Goal: Task Accomplishment & Management: Manage account settings

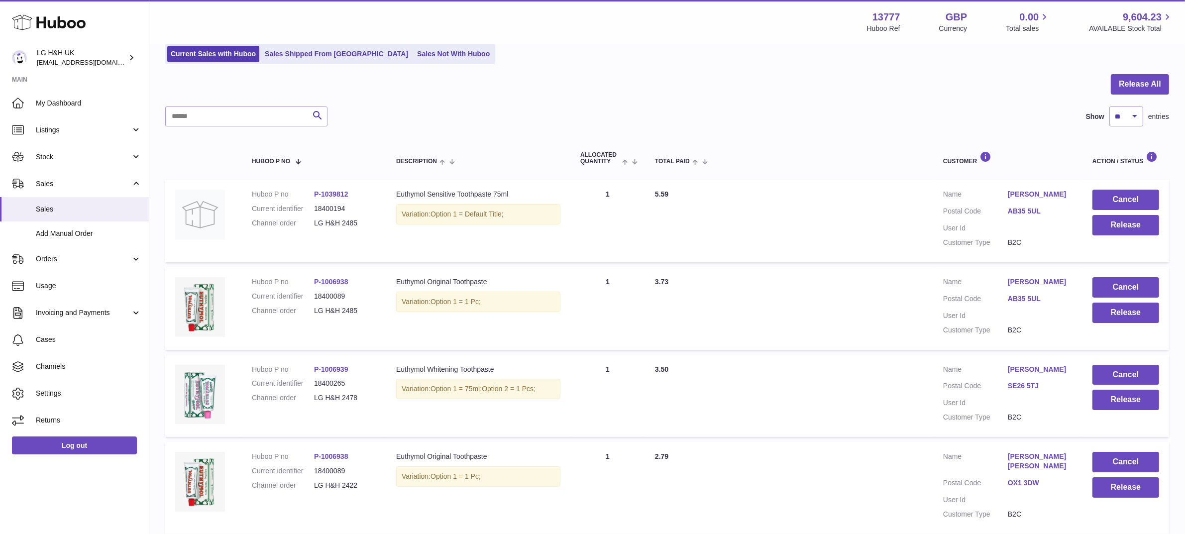
scroll to position [275, 0]
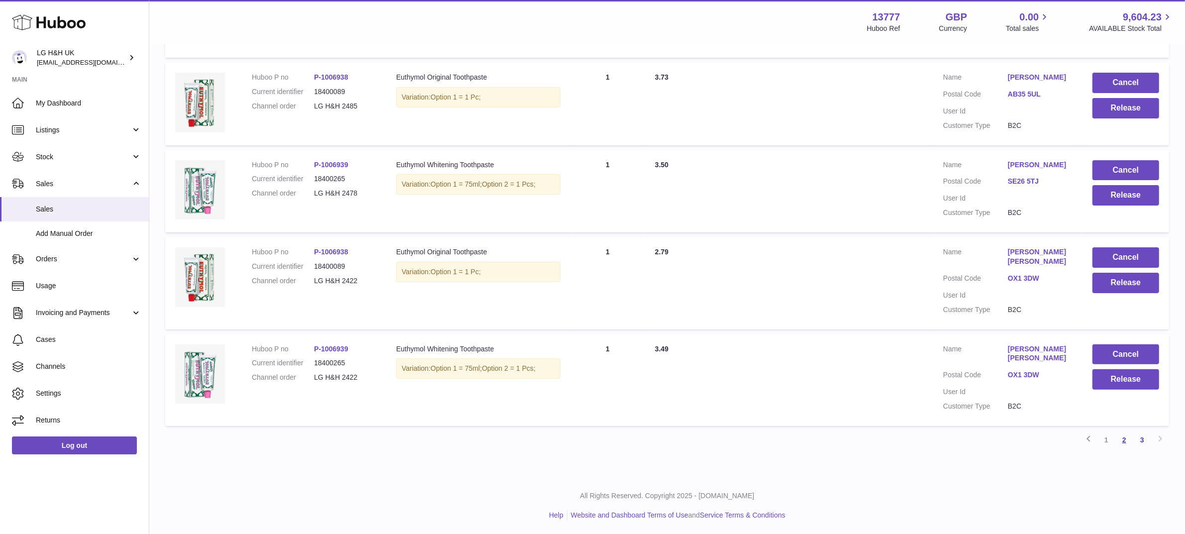
click at [1126, 439] on link "2" at bounding box center [1124, 440] width 18 height 18
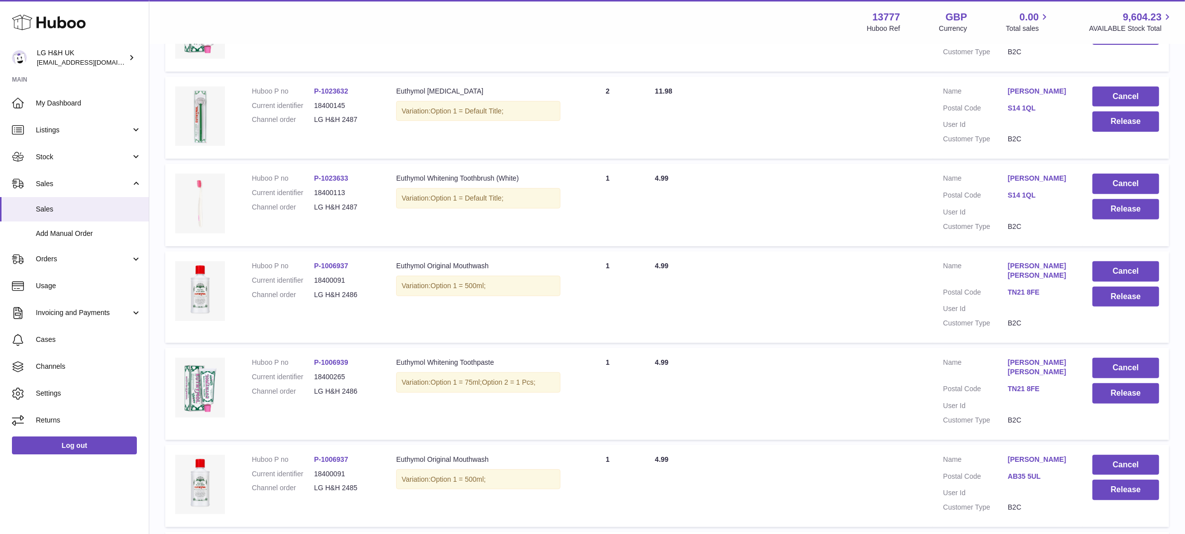
scroll to position [520, 0]
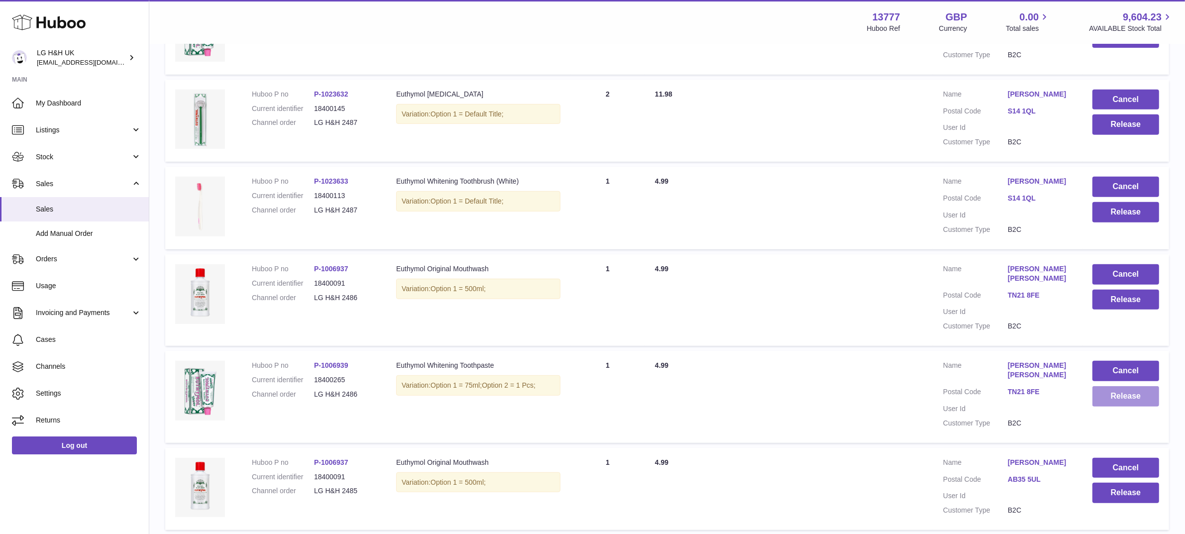
click at [1113, 390] on button "Release" at bounding box center [1126, 396] width 67 height 20
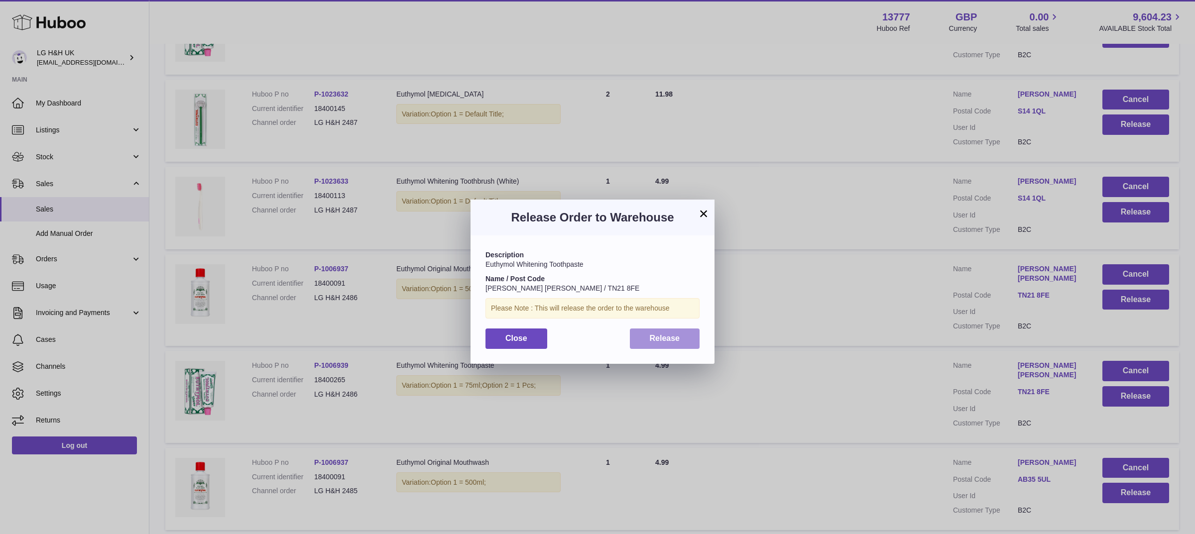
click at [663, 334] on span "Release" at bounding box center [665, 338] width 30 height 8
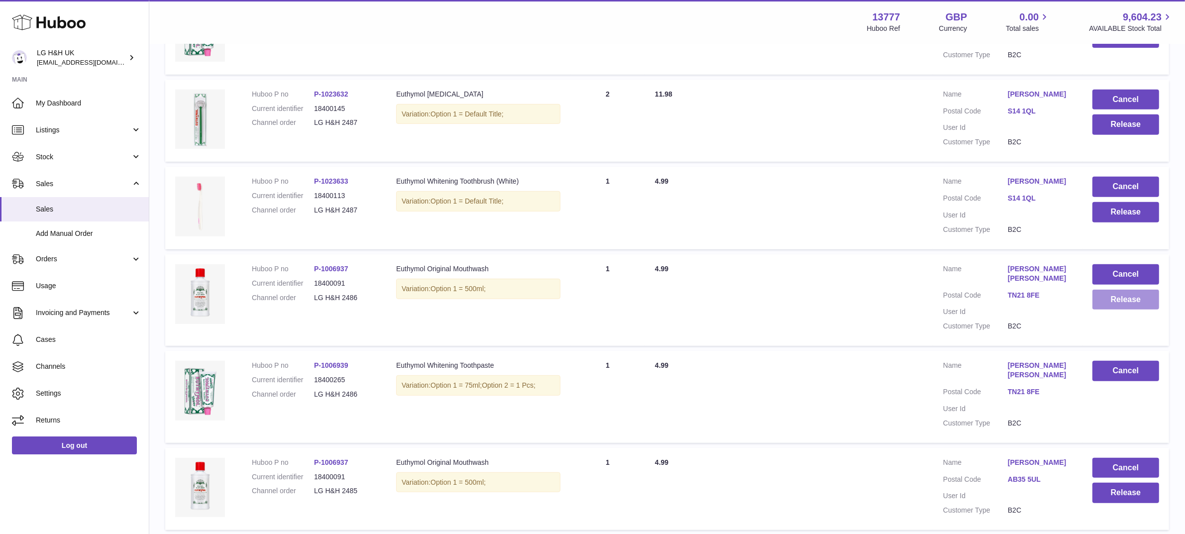
click at [1122, 294] on button "Release" at bounding box center [1126, 300] width 67 height 20
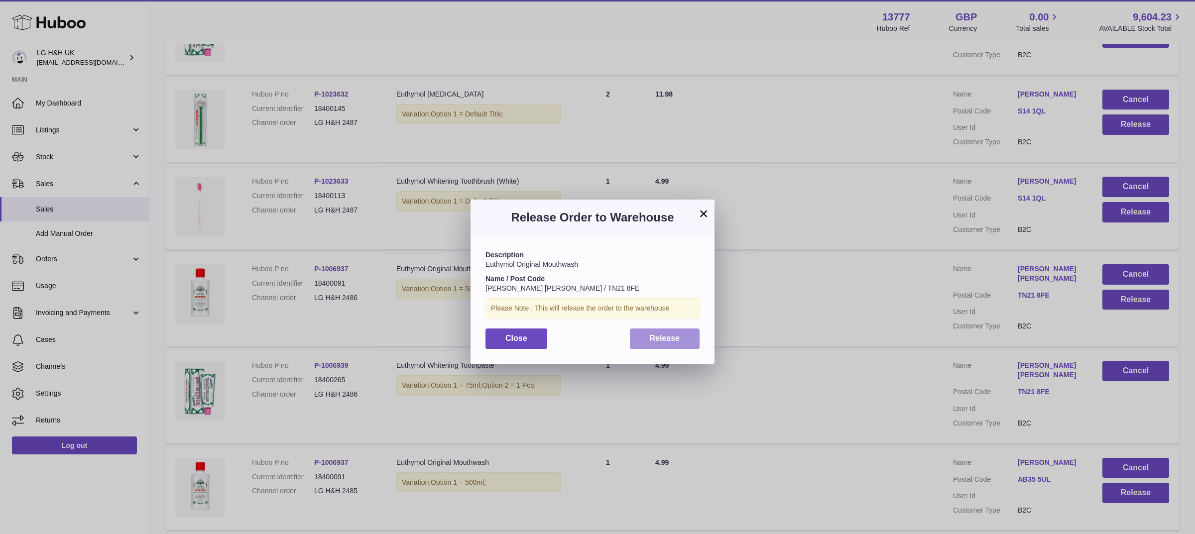
click at [674, 341] on span "Release" at bounding box center [665, 338] width 30 height 8
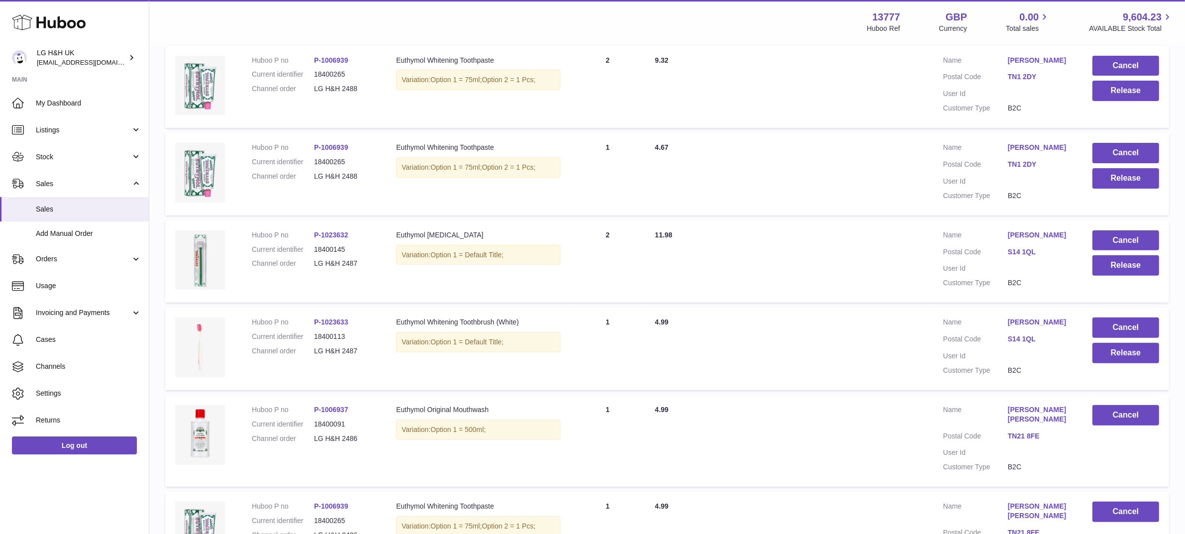
scroll to position [381, 0]
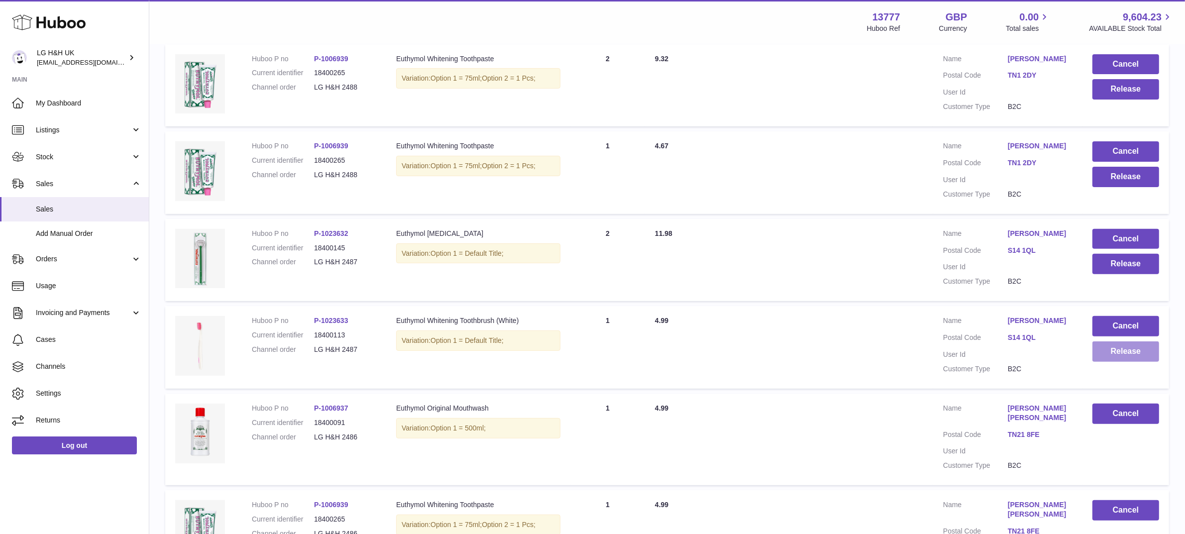
click at [1136, 352] on button "Release" at bounding box center [1126, 351] width 67 height 20
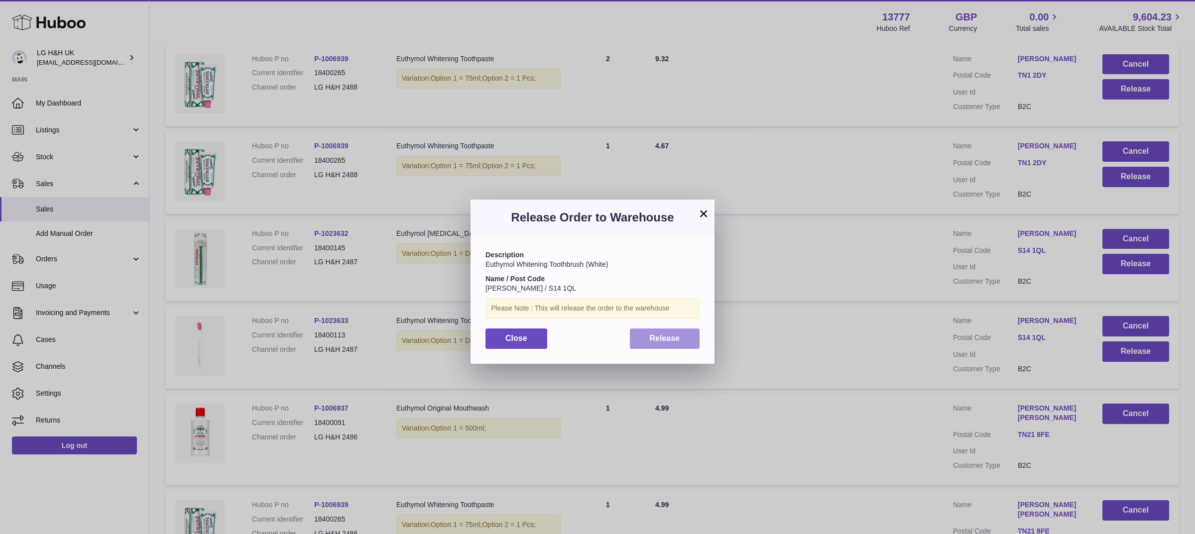
click at [689, 342] on button "Release" at bounding box center [665, 339] width 70 height 20
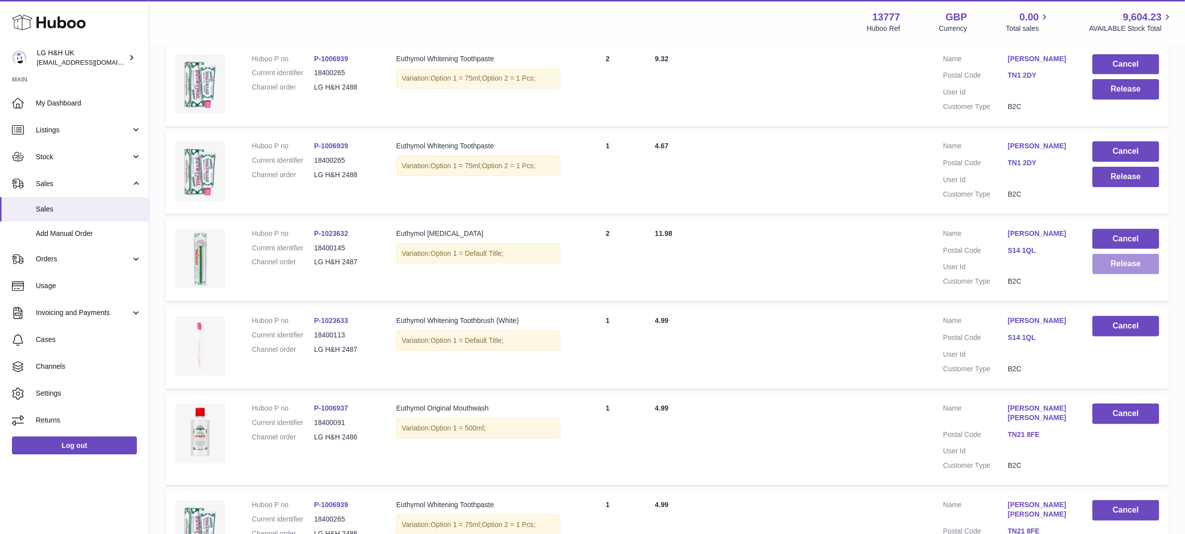
click at [1107, 266] on button "Release" at bounding box center [1126, 264] width 67 height 20
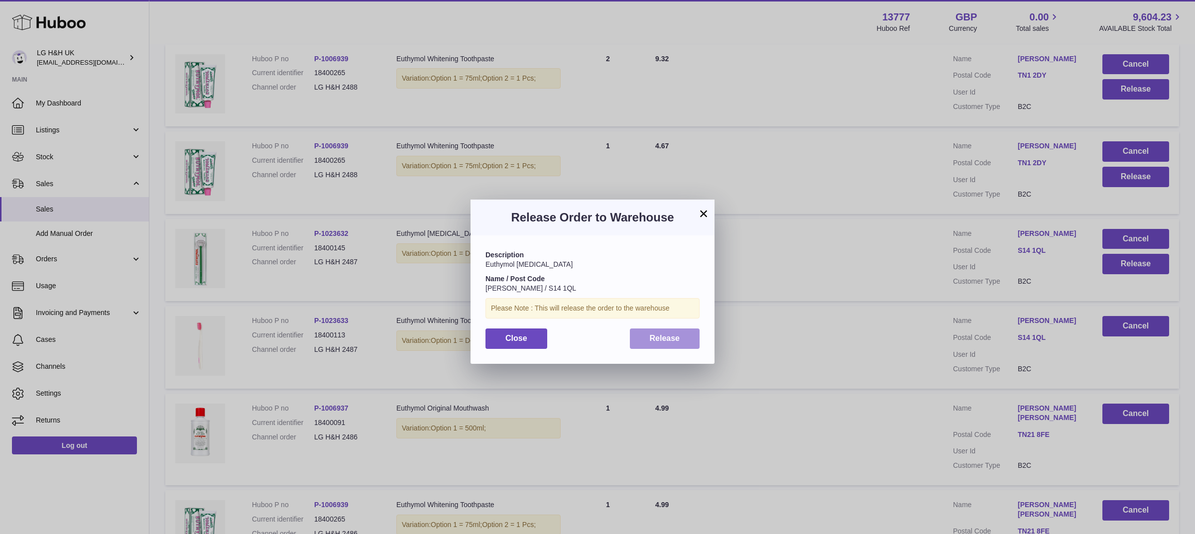
click at [689, 342] on button "Release" at bounding box center [665, 339] width 70 height 20
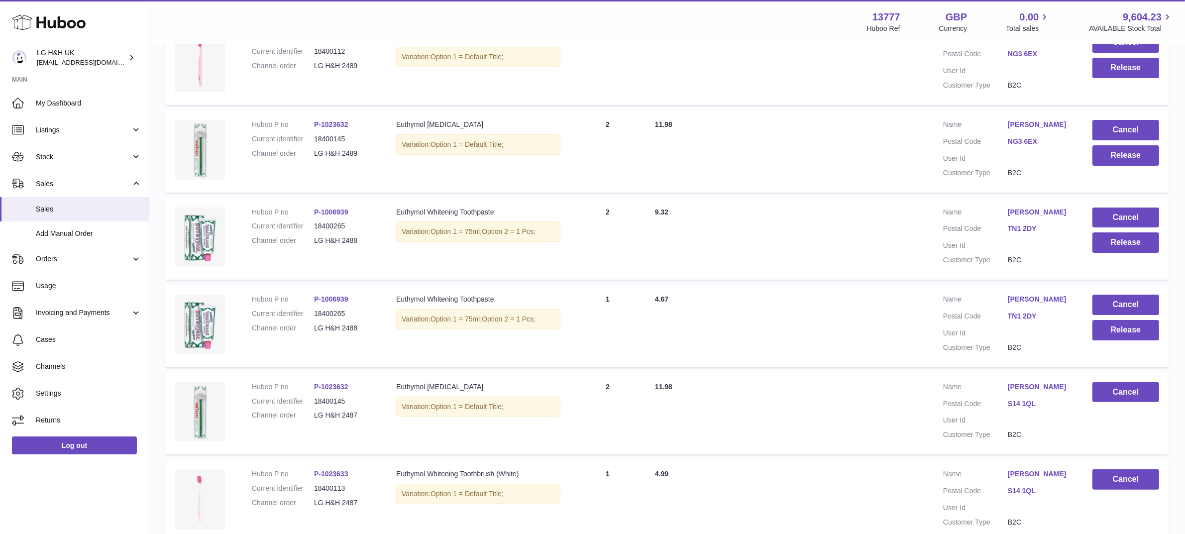
scroll to position [225, 0]
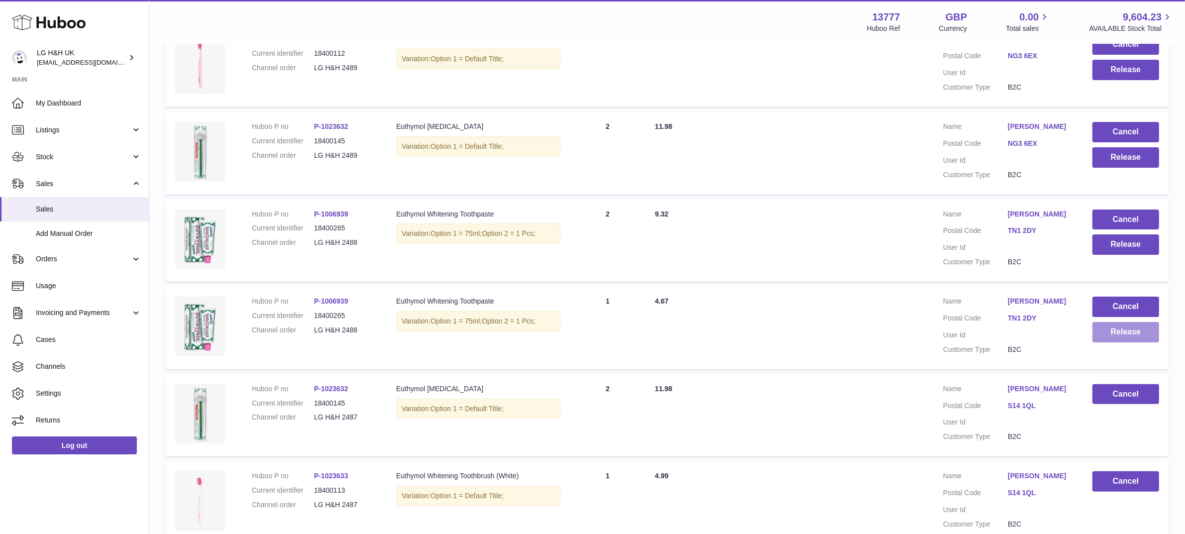
click at [1103, 338] on button "Release" at bounding box center [1126, 332] width 67 height 20
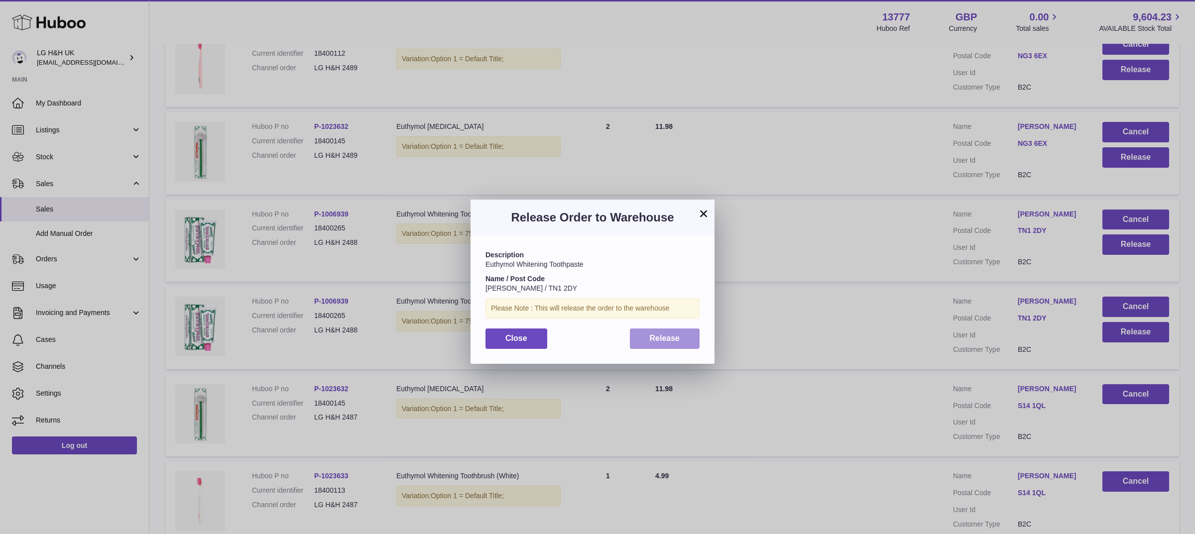
click at [681, 339] on button "Release" at bounding box center [665, 339] width 70 height 20
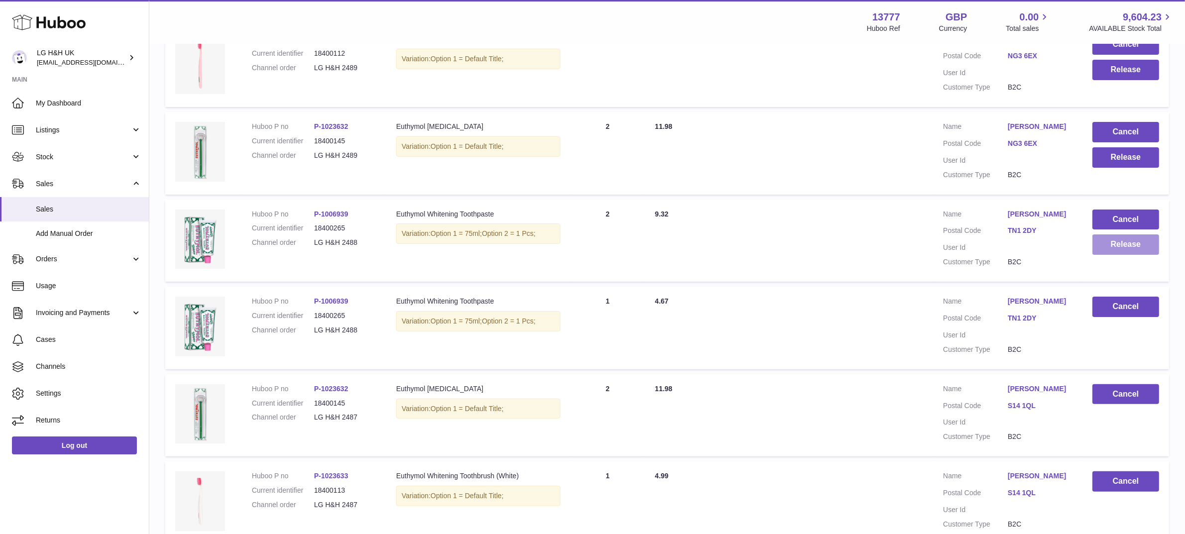
click at [1103, 249] on button "Release" at bounding box center [1126, 244] width 67 height 20
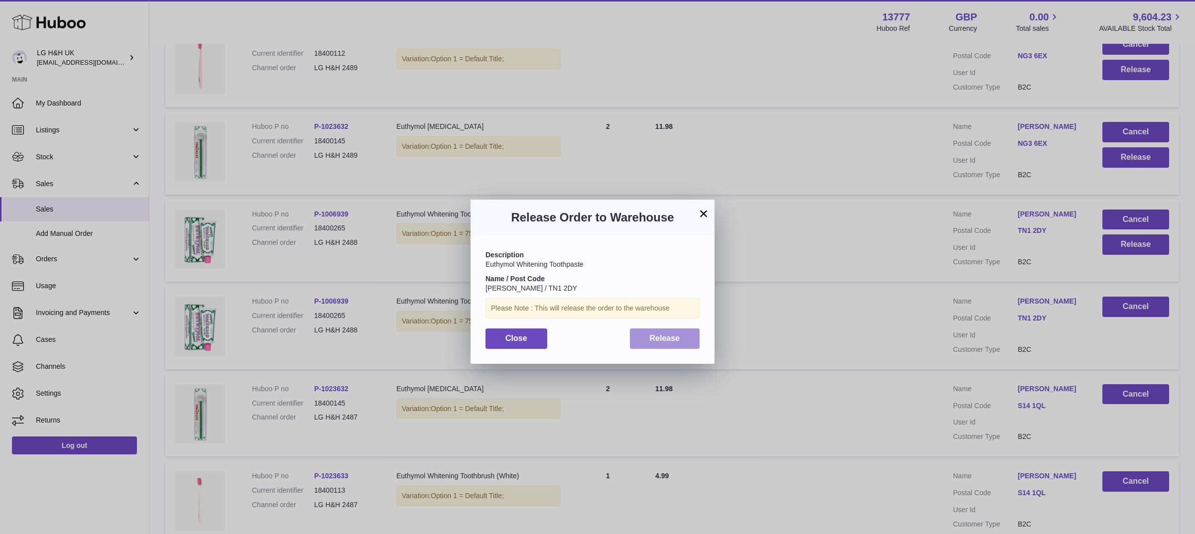
click at [680, 338] on button "Release" at bounding box center [665, 339] width 70 height 20
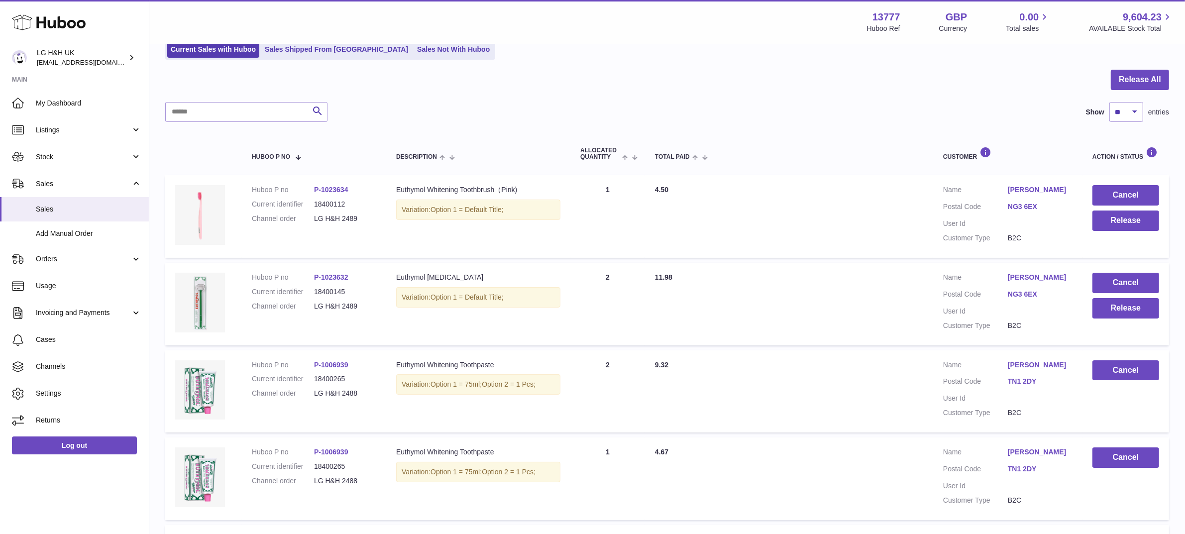
scroll to position [74, 0]
click at [1101, 311] on button "Release" at bounding box center [1126, 309] width 67 height 20
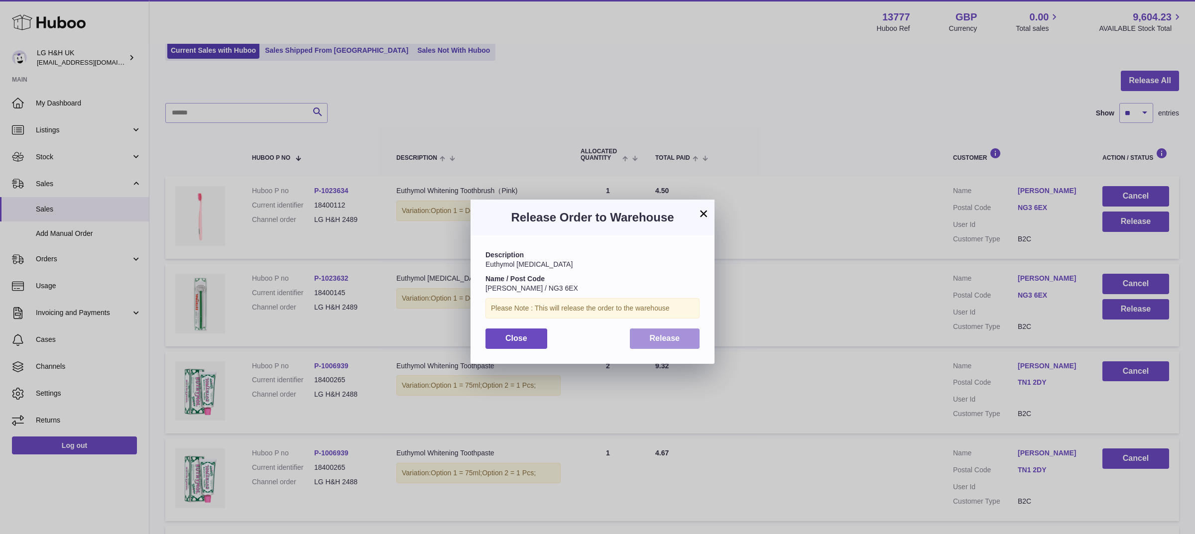
click at [668, 346] on button "Release" at bounding box center [665, 339] width 70 height 20
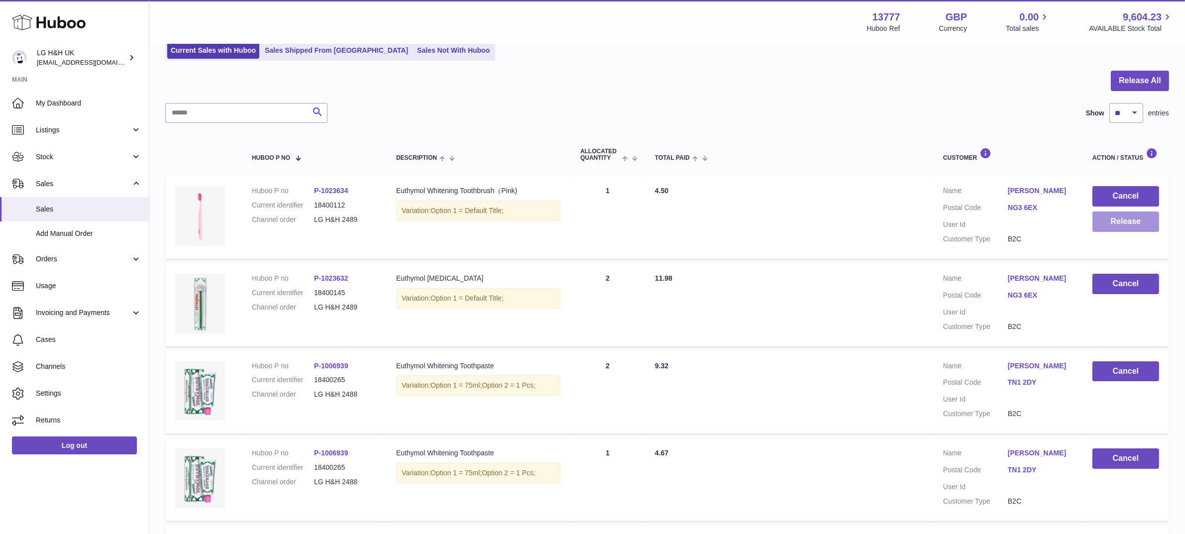
click at [1107, 214] on button "Release" at bounding box center [1126, 222] width 67 height 20
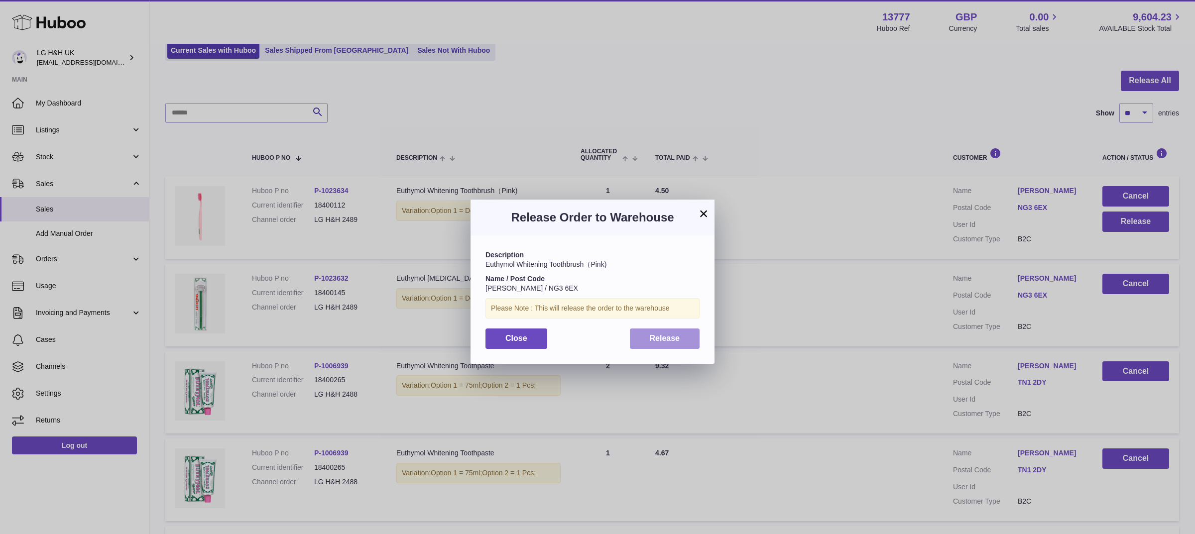
click at [670, 342] on span "Release" at bounding box center [665, 338] width 30 height 8
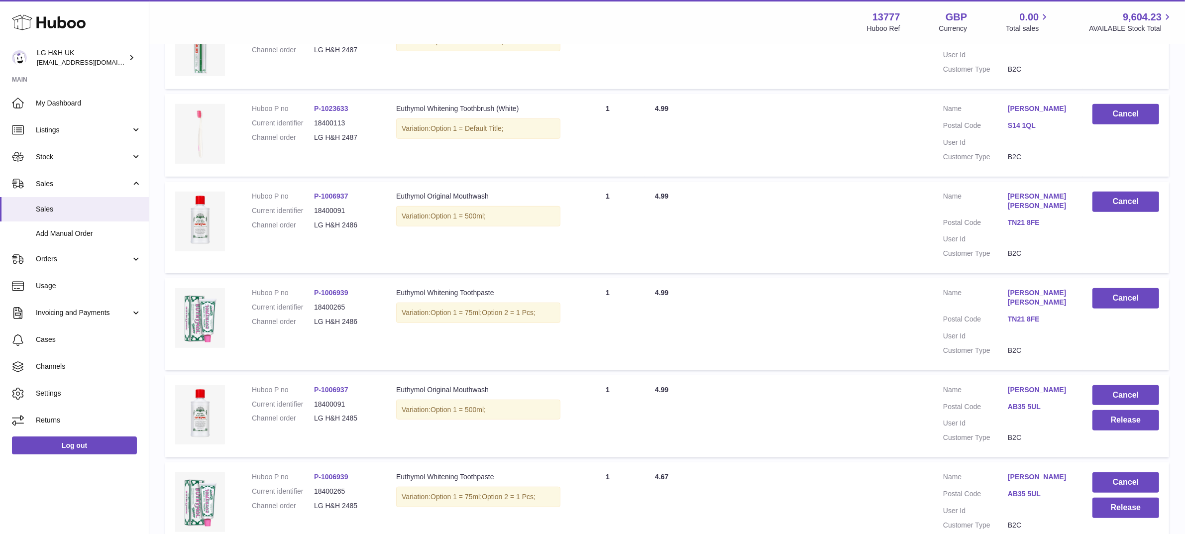
scroll to position [693, 0]
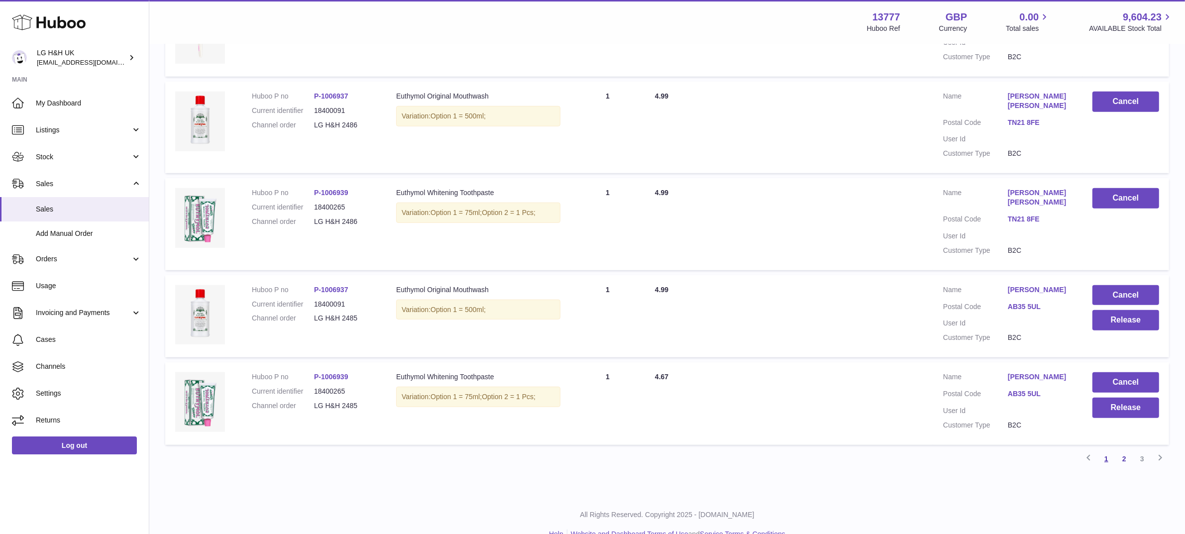
click at [1103, 450] on link "1" at bounding box center [1107, 459] width 18 height 18
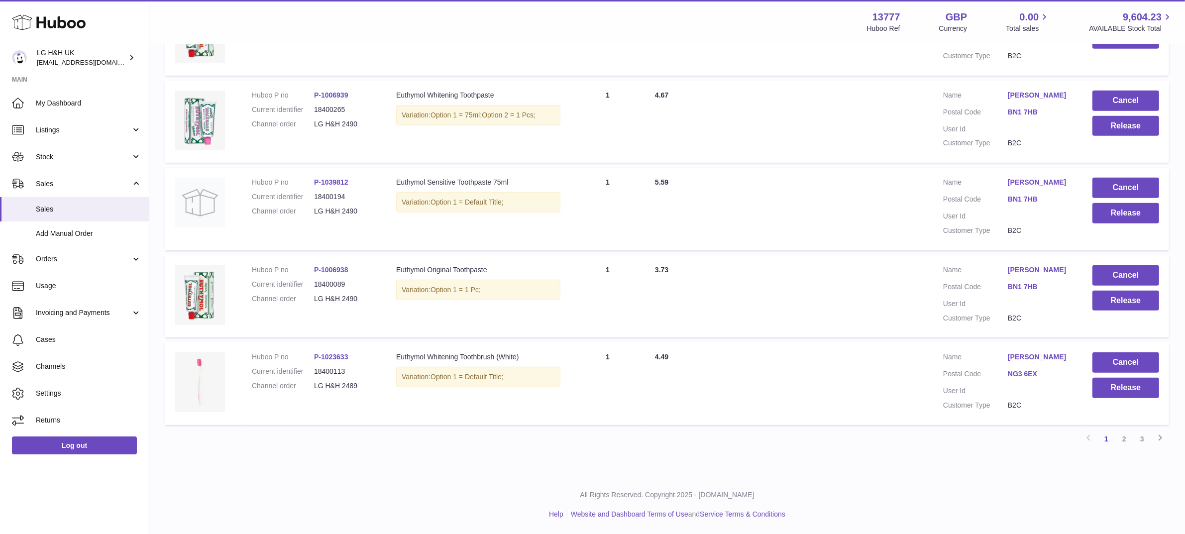
scroll to position [722, 0]
click at [1106, 399] on td "Cancel Release" at bounding box center [1126, 383] width 87 height 83
click at [1106, 392] on button "Release" at bounding box center [1126, 388] width 67 height 20
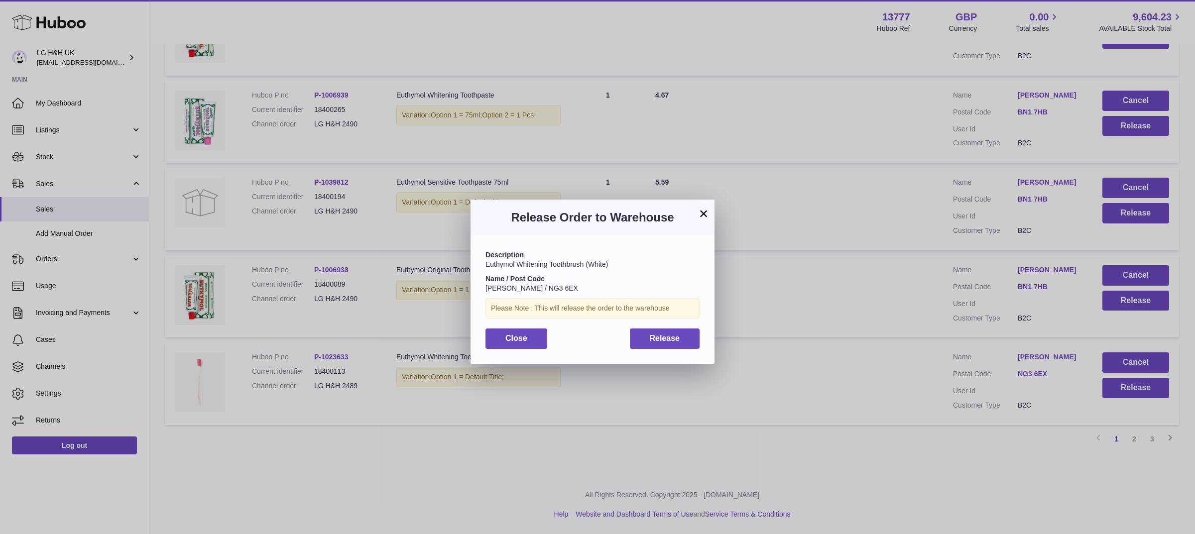
click at [694, 349] on div "Description Euthymol [MEDICAL_DATA] Toothbrush (White) Name / Post Code [PERSON…" at bounding box center [592, 299] width 244 height 128
click at [684, 340] on button "Release" at bounding box center [665, 339] width 70 height 20
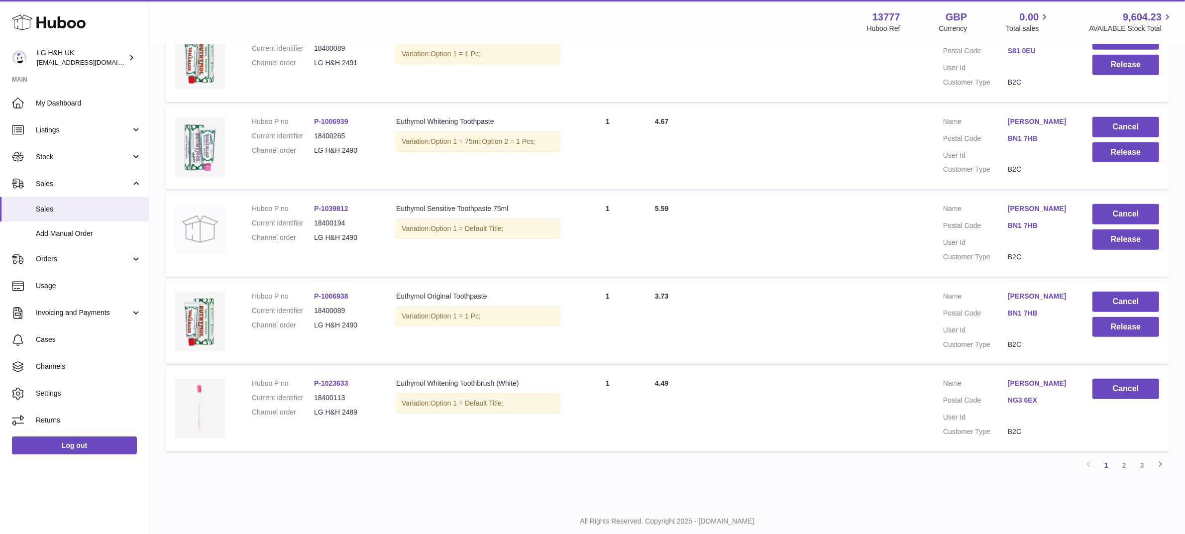
scroll to position [667, 0]
click at [1116, 338] on button "Release" at bounding box center [1126, 328] width 67 height 20
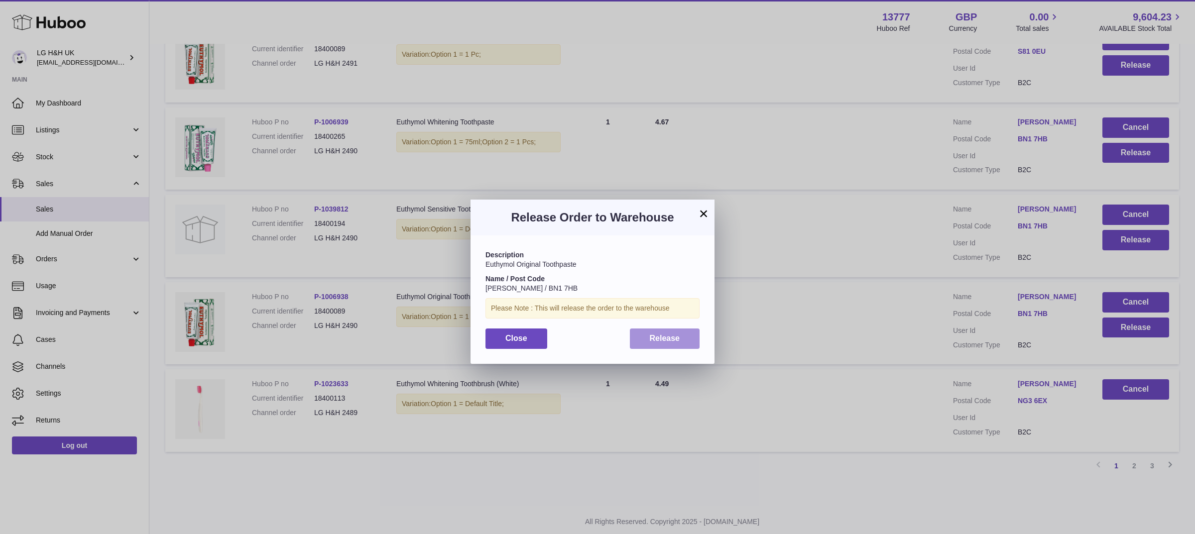
click at [671, 339] on span "Release" at bounding box center [665, 338] width 30 height 8
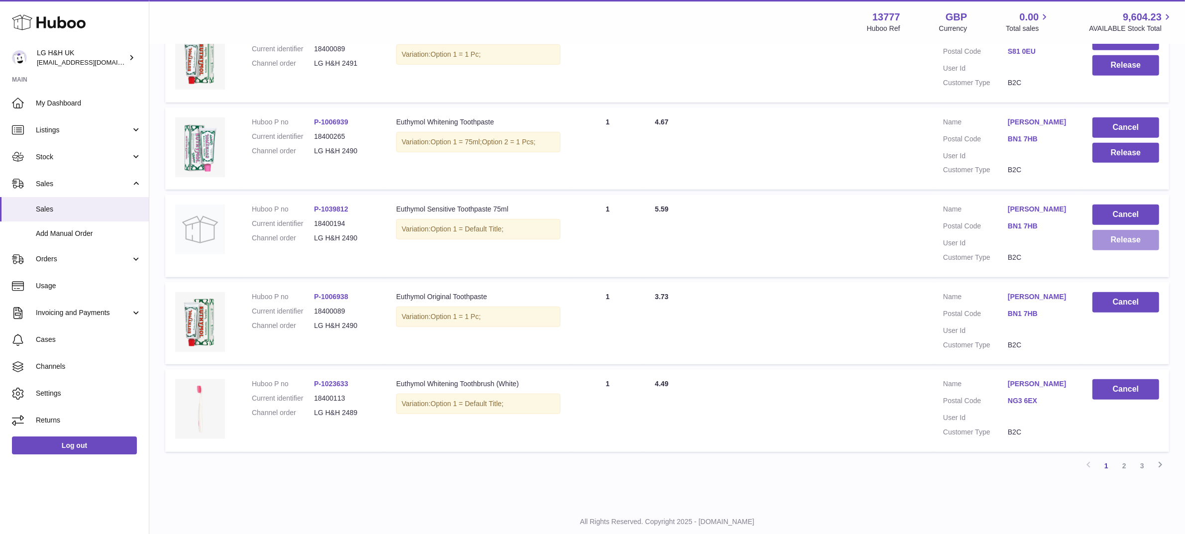
click at [1110, 250] on button "Release" at bounding box center [1126, 240] width 67 height 20
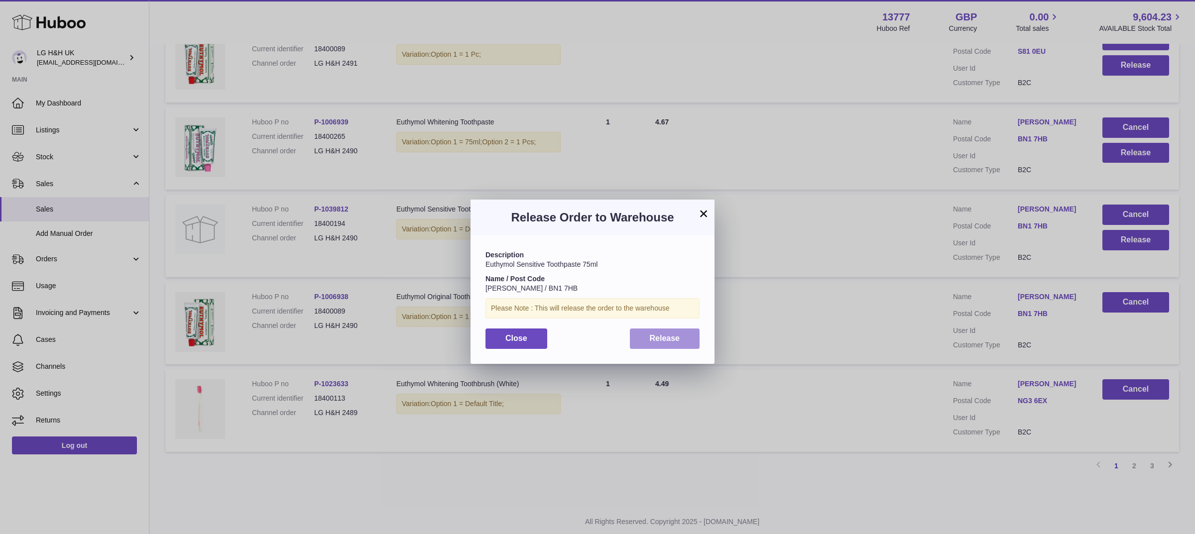
click at [658, 345] on button "Release" at bounding box center [665, 339] width 70 height 20
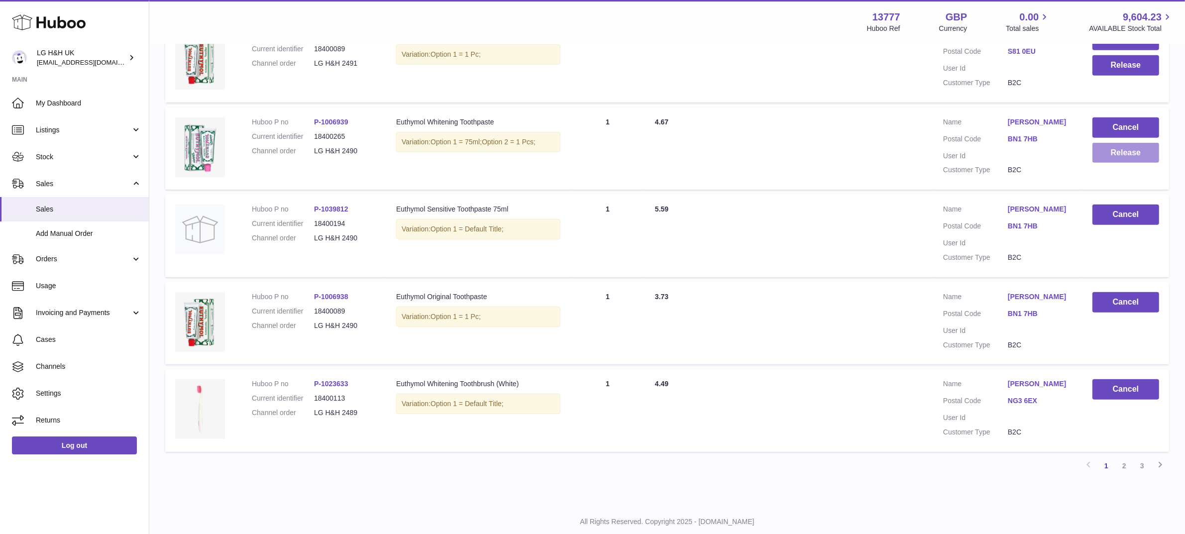
click at [1103, 151] on button "Release" at bounding box center [1126, 153] width 67 height 20
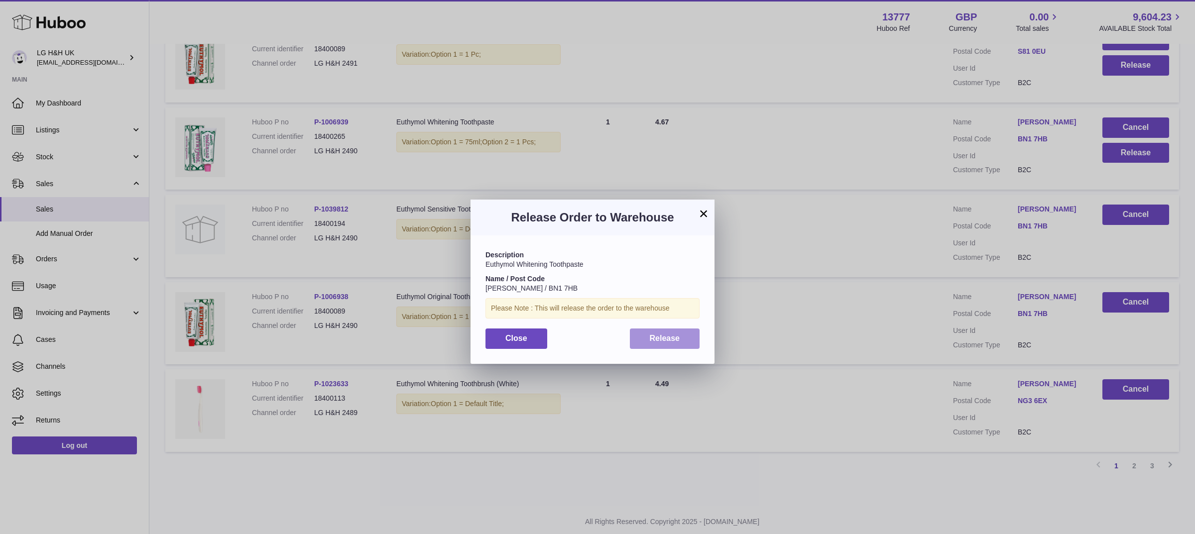
click at [677, 336] on span "Release" at bounding box center [665, 338] width 30 height 8
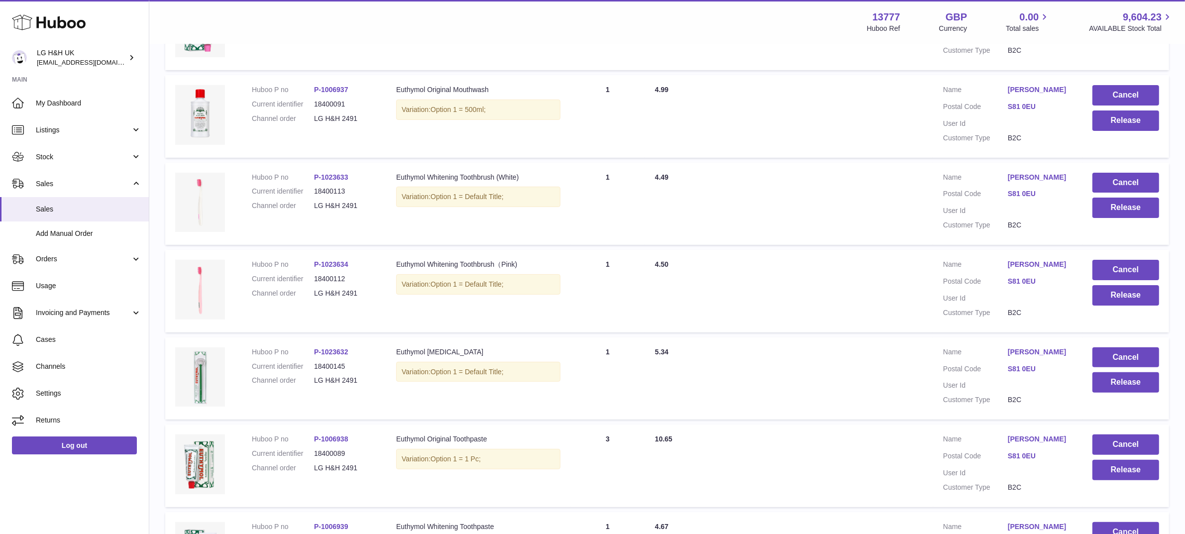
scroll to position [262, 0]
